Goal: Entertainment & Leisure: Consume media (video, audio)

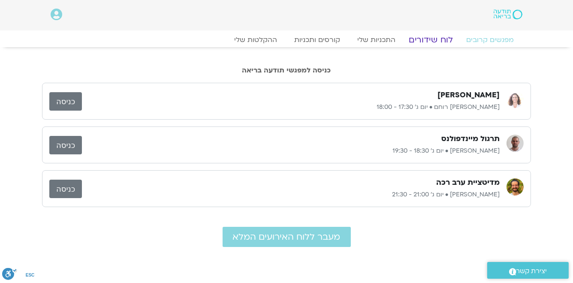
click at [433, 42] on link "לוח שידורים" at bounding box center [431, 40] width 64 height 10
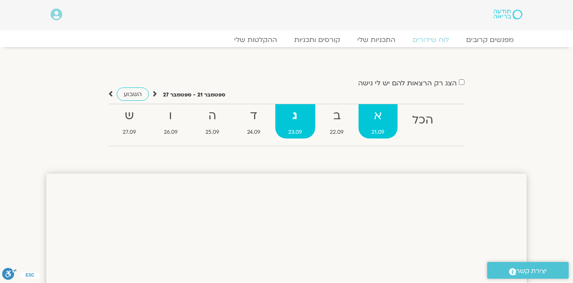
click at [379, 118] on strong "א" at bounding box center [377, 115] width 39 height 19
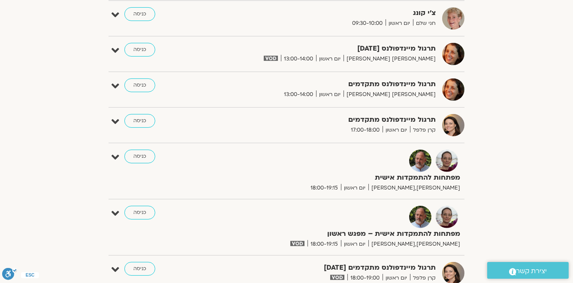
scroll to position [549, 0]
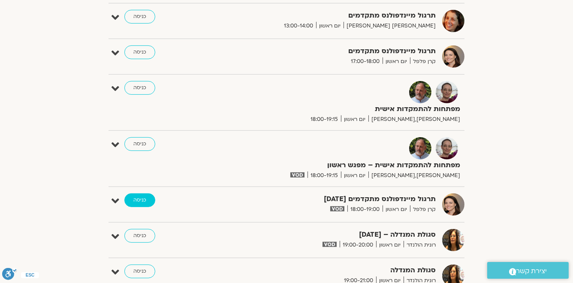
click at [137, 197] on link "כניסה" at bounding box center [139, 200] width 31 height 14
